Goal: Information Seeking & Learning: Find contact information

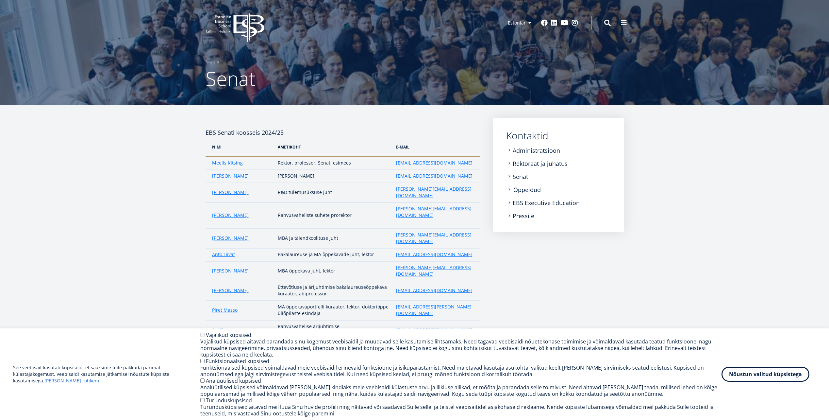
click at [516, 193] on link "Õppejõud" at bounding box center [526, 189] width 27 height 7
